Goal: Complete application form

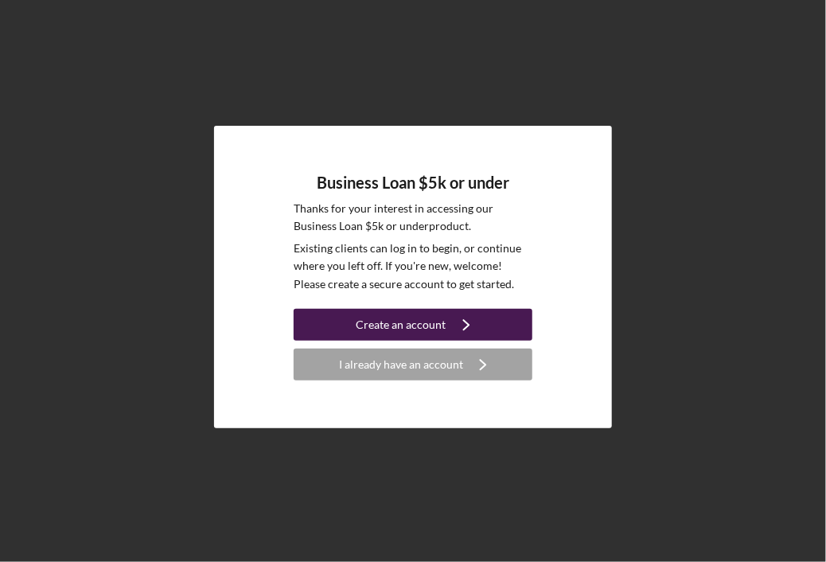
click at [454, 322] on icon "Icon/Navigate" at bounding box center [466, 325] width 40 height 40
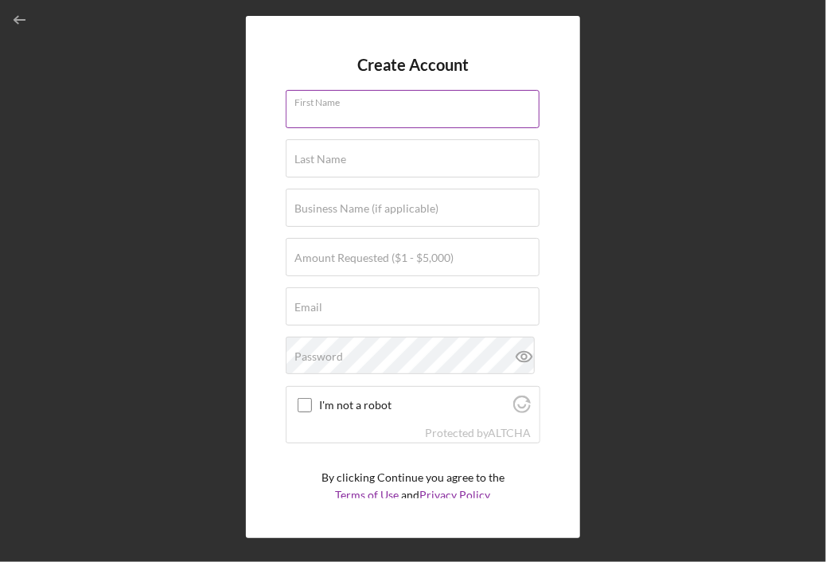
click at [404, 113] on input "First Name" at bounding box center [413, 109] width 254 height 38
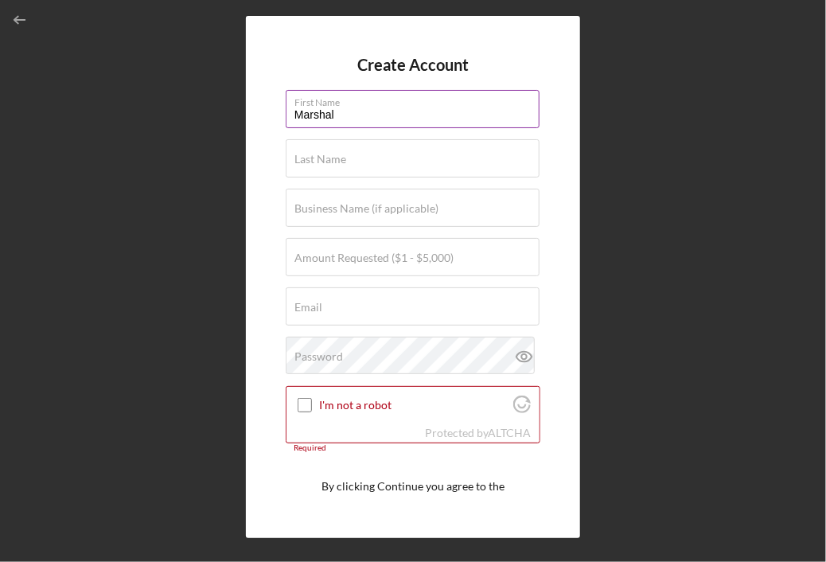
type input "[PERSON_NAME]"
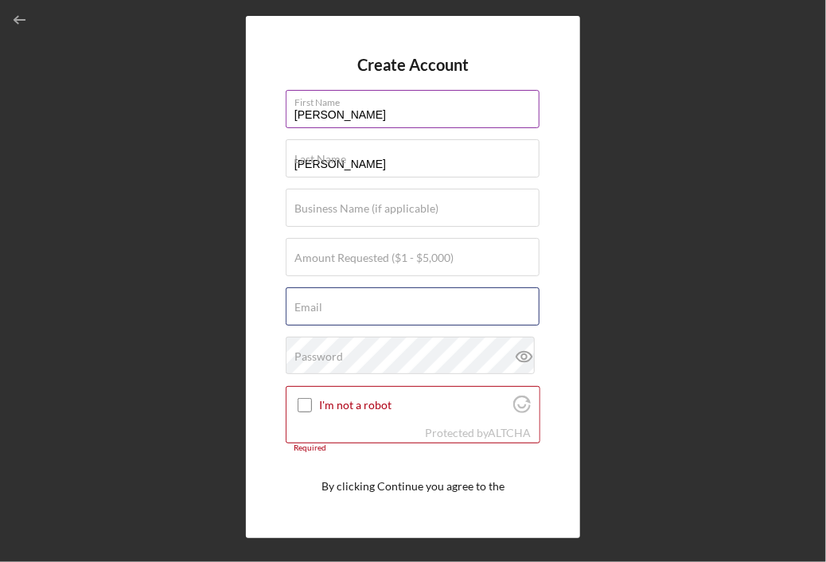
type input "[EMAIL_ADDRESS][DOMAIN_NAME]"
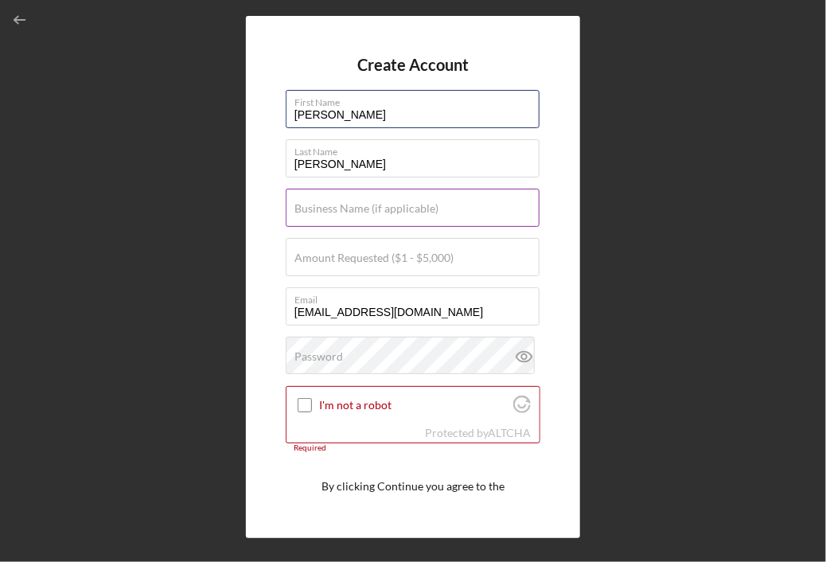
type input "[PERSON_NAME]"
click at [414, 203] on label "Business Name (if applicable)" at bounding box center [366, 208] width 144 height 13
click at [414, 203] on input "Business Name (if applicable)" at bounding box center [413, 207] width 254 height 38
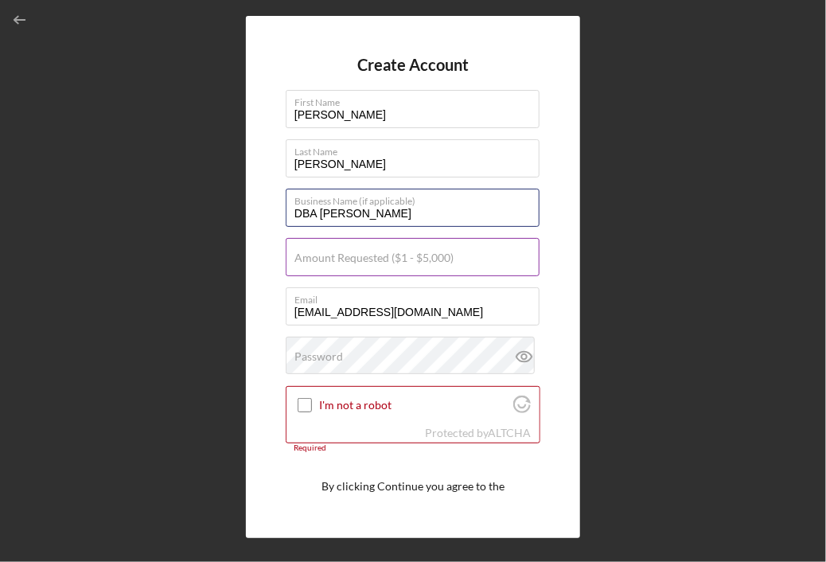
type input "DBA [PERSON_NAME]"
click at [395, 261] on label "Amount Requested ($1 - $5,000)" at bounding box center [373, 257] width 159 height 13
click at [395, 261] on input "Amount Requested ($1 - $5,000)" at bounding box center [413, 257] width 254 height 38
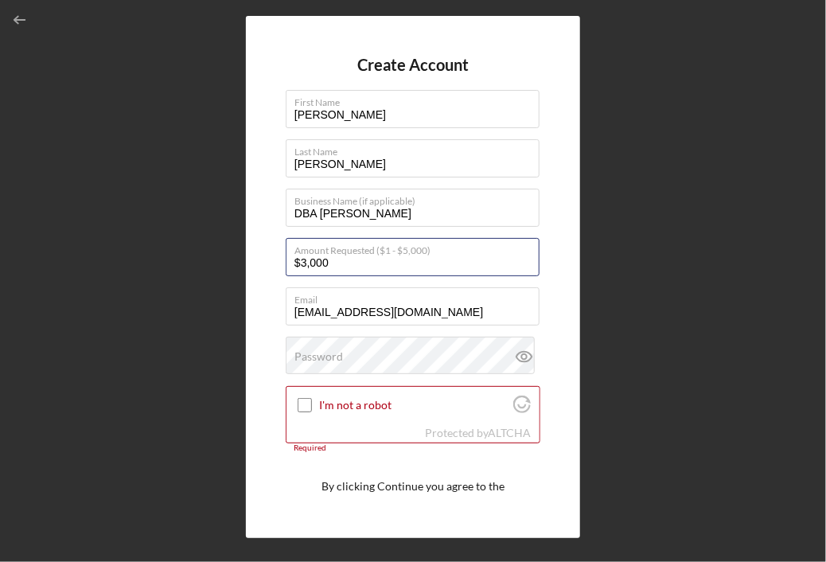
type input "$3,000"
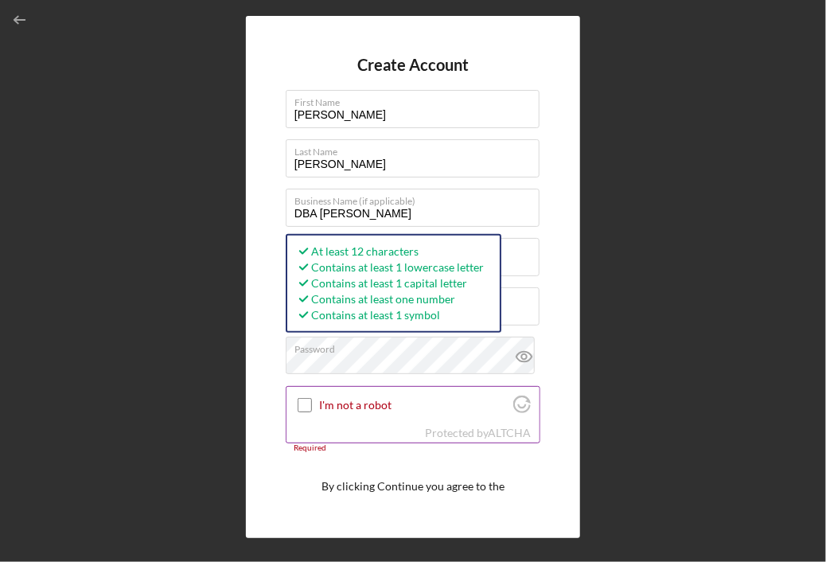
click at [305, 402] on input "I'm not a robot" at bounding box center [304, 405] width 14 height 14
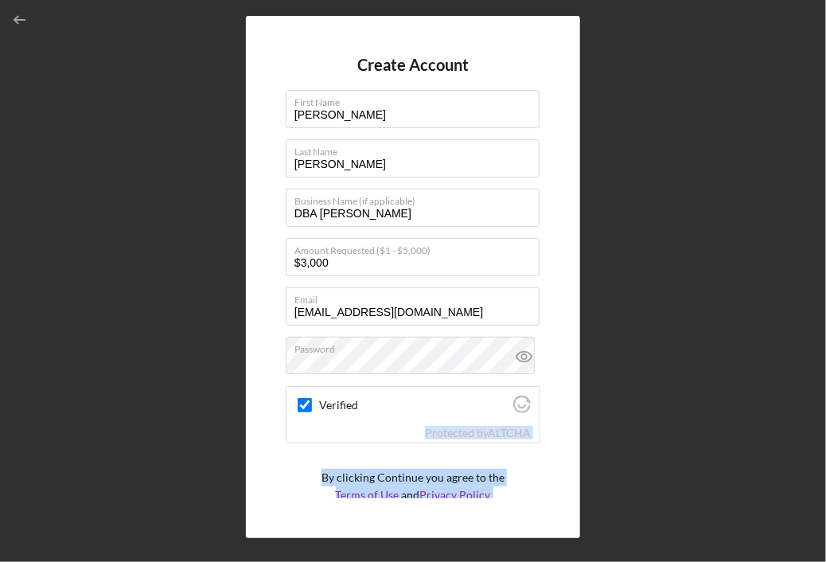
scroll to position [53, 0]
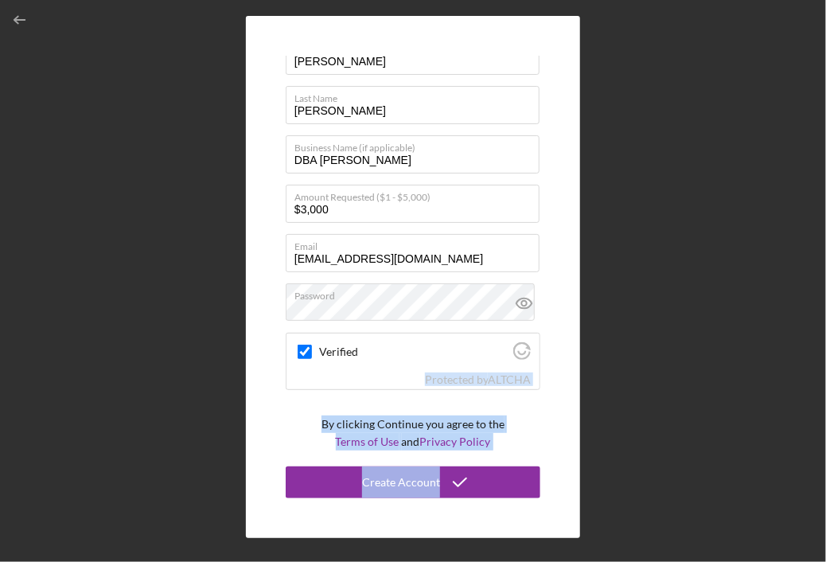
drag, startPoint x: 534, startPoint y: 414, endPoint x: 550, endPoint y: 501, distance: 88.3
click at [550, 501] on div "Create Account First Name [PERSON_NAME] Last Name [PERSON_NAME] Business Name (…" at bounding box center [413, 277] width 334 height 523
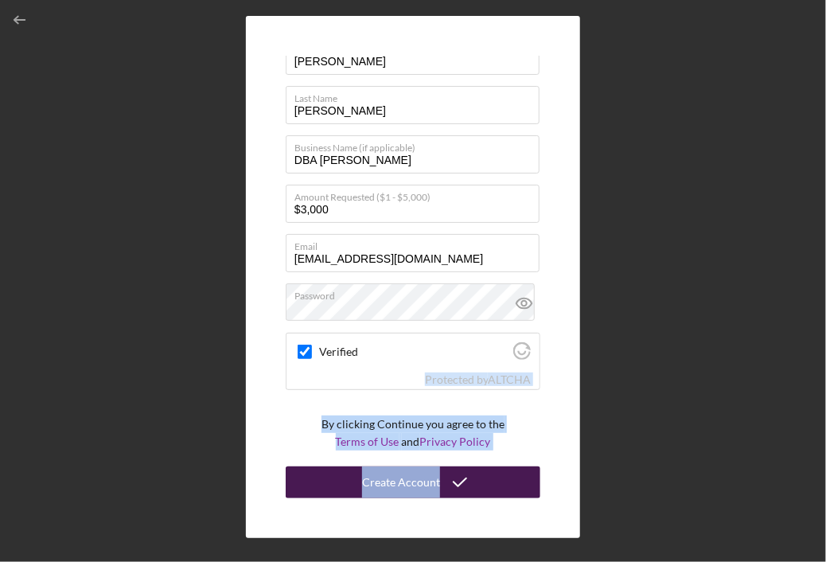
click at [422, 488] on div "Create Account" at bounding box center [401, 482] width 78 height 32
click at [451, 488] on icon "submit" at bounding box center [460, 482] width 40 height 40
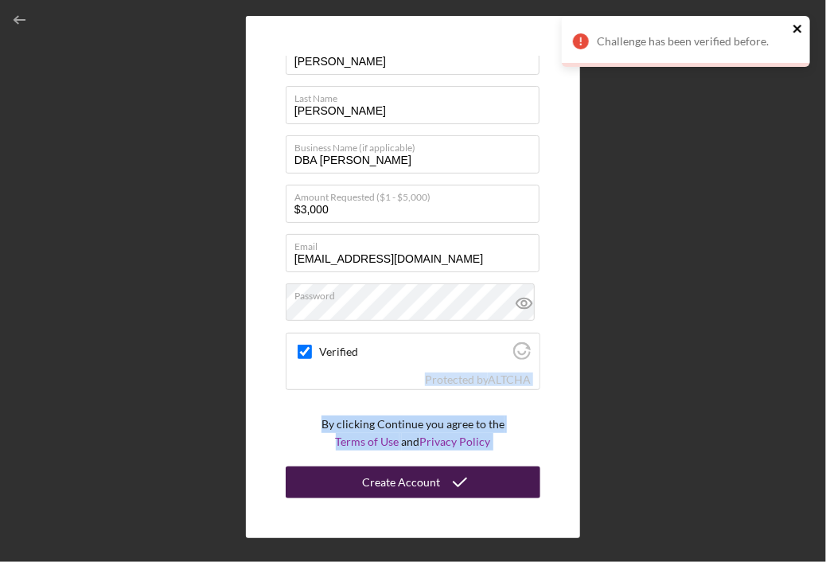
click at [792, 29] on icon "close" at bounding box center [797, 28] width 11 height 13
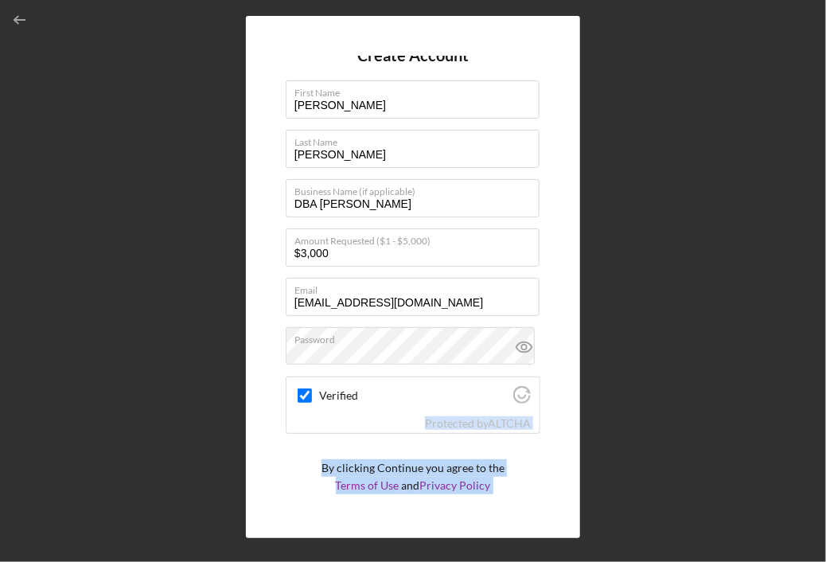
scroll to position [0, 0]
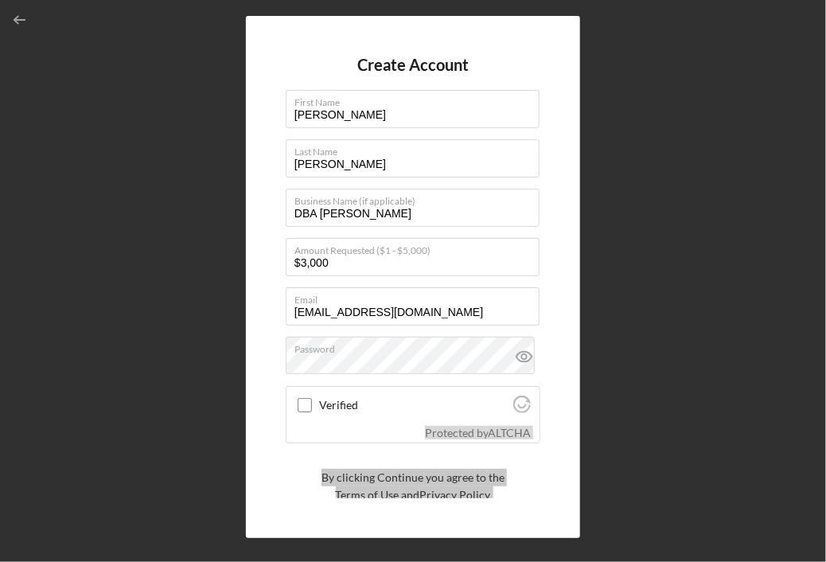
checkbox input "true"
